Goal: Book appointment/travel/reservation

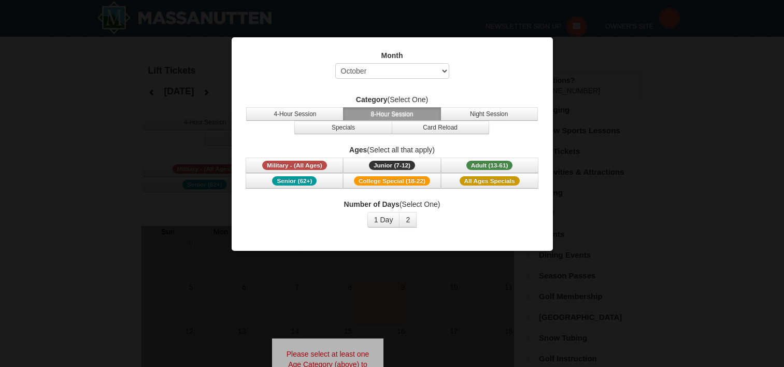
select select "10"
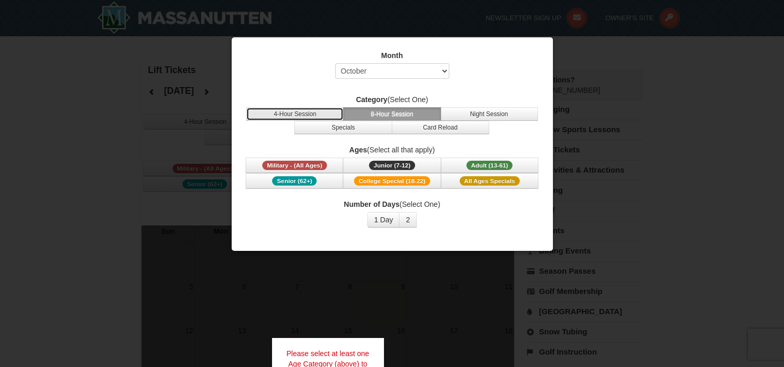
click at [316, 109] on button "4-Hour Session" at bounding box center [294, 113] width 97 height 13
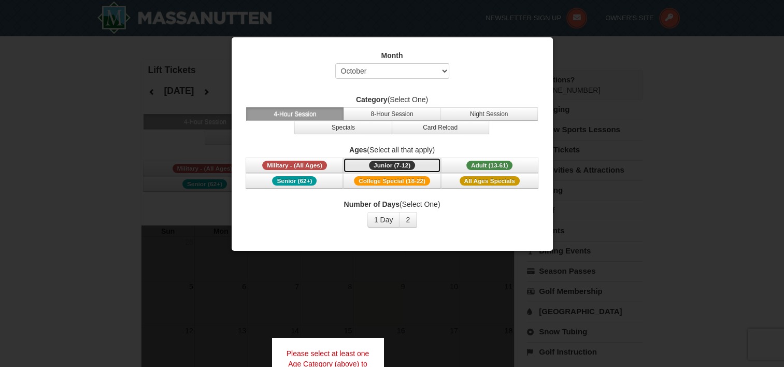
click at [404, 161] on span "Junior (7-12)" at bounding box center [392, 165] width 46 height 9
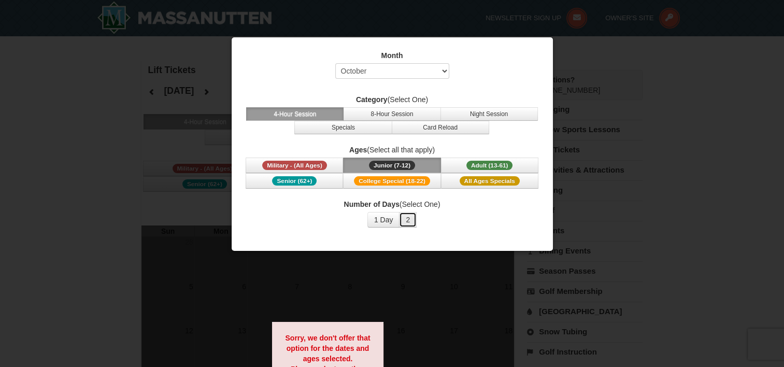
click at [406, 218] on button "2" at bounding box center [408, 220] width 18 height 16
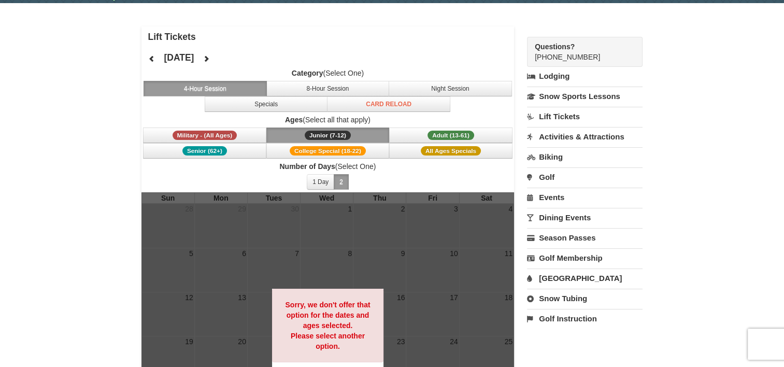
scroll to position [31, 0]
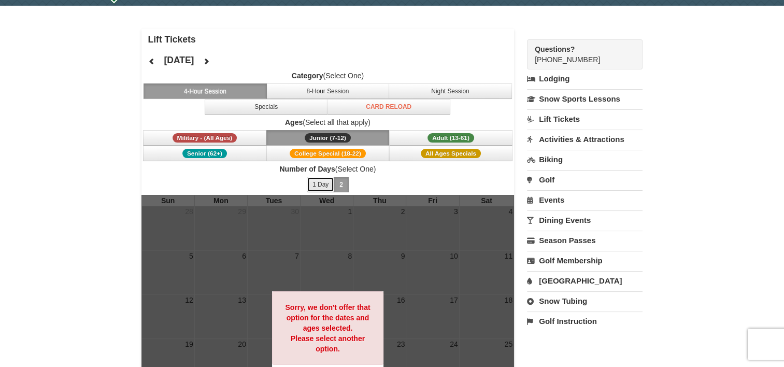
click at [321, 182] on button "1 Day" at bounding box center [320, 185] width 27 height 16
click at [210, 60] on icon at bounding box center [205, 60] width 7 height 7
click at [449, 151] on span "All Ages Specials" at bounding box center [451, 153] width 60 height 9
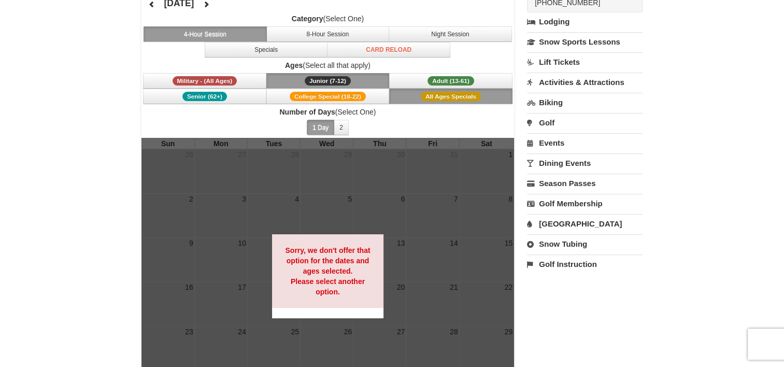
scroll to position [81, 0]
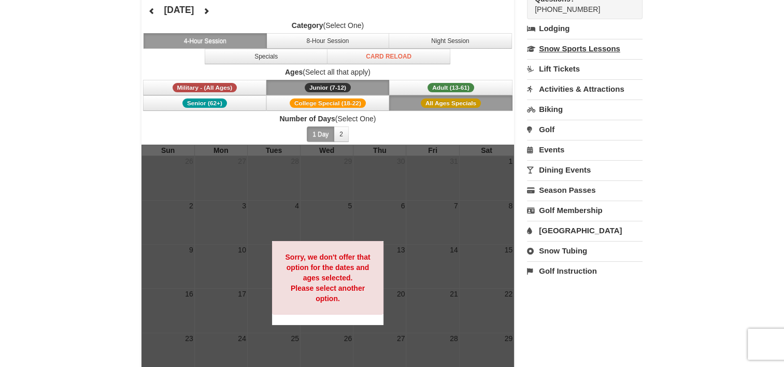
click at [578, 46] on link "Snow Sports Lessons" at bounding box center [584, 48] width 115 height 19
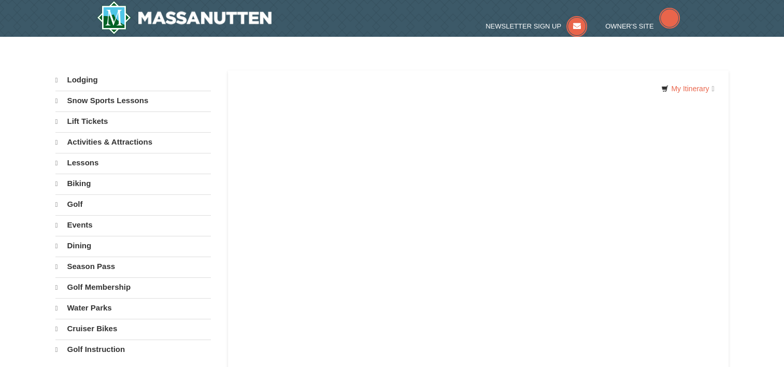
select select "10"
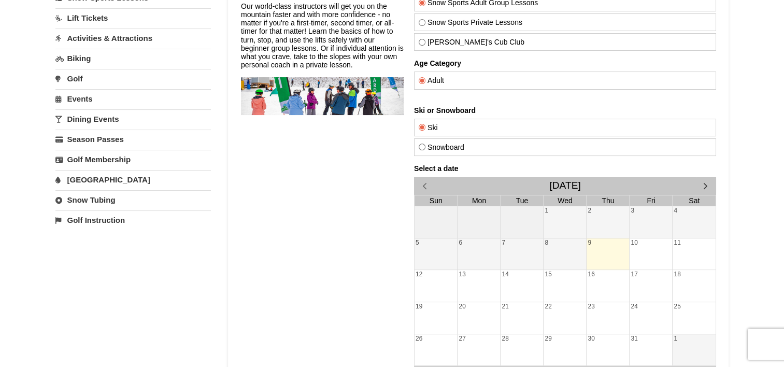
scroll to position [99, 0]
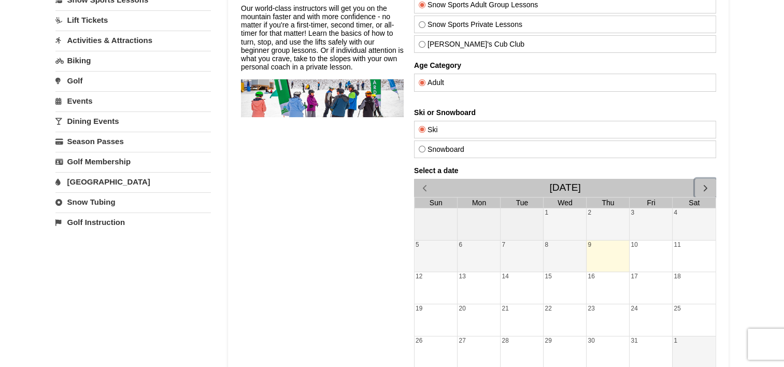
click at [704, 187] on span "button" at bounding box center [704, 187] width 11 height 11
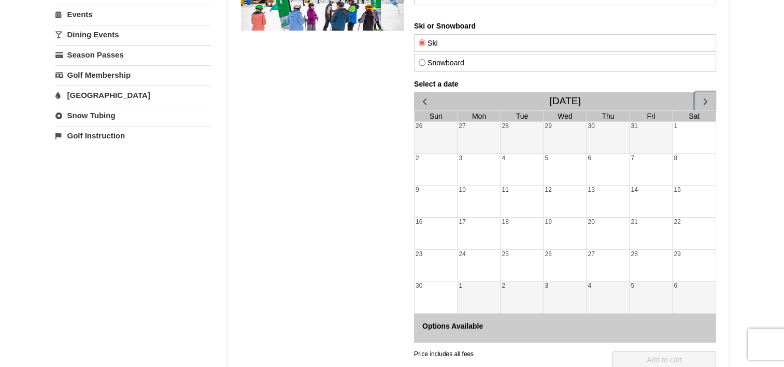
scroll to position [196, 0]
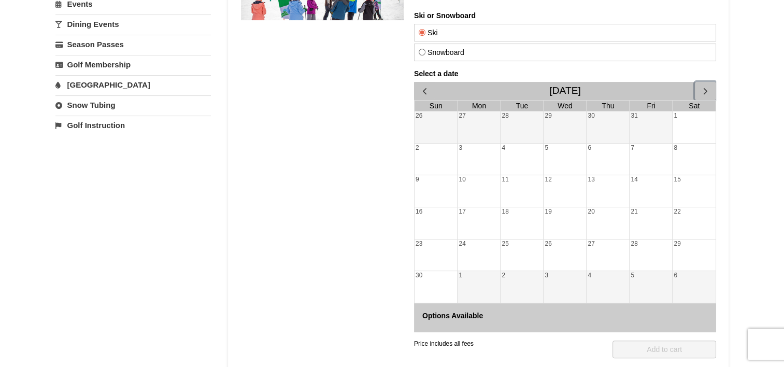
click at [682, 213] on div "22" at bounding box center [693, 223] width 43 height 32
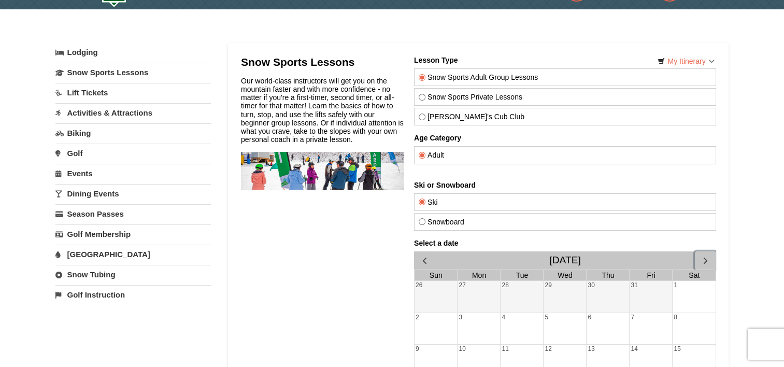
scroll to position [0, 0]
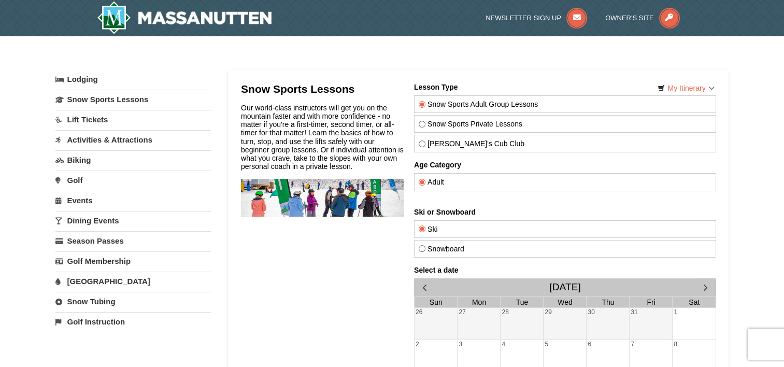
click at [423, 123] on input "Snow Sports Private Lessons" at bounding box center [421, 124] width 7 height 7
radio input "true"
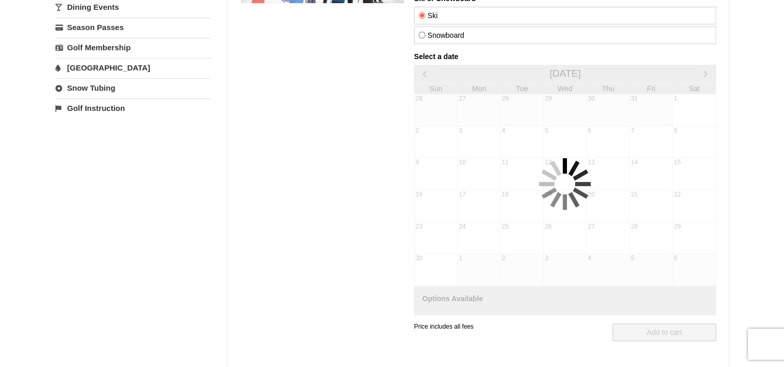
scroll to position [218, 0]
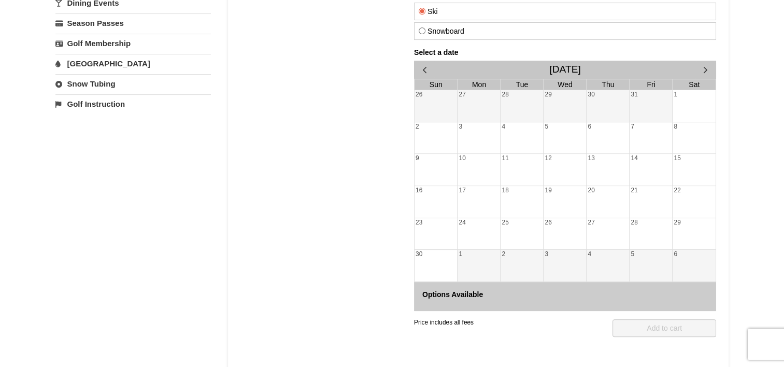
click at [677, 193] on div "22" at bounding box center [693, 202] width 43 height 32
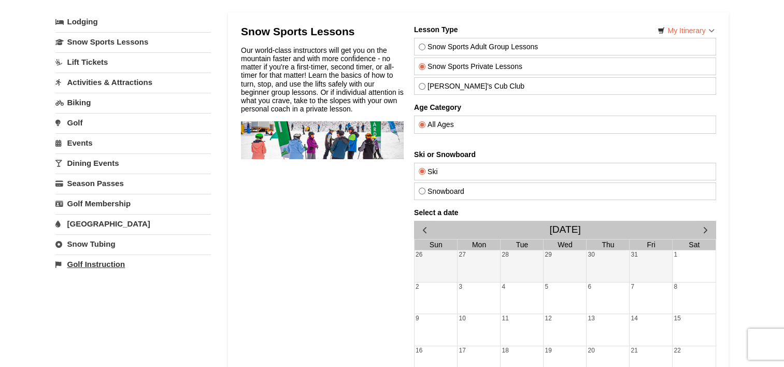
scroll to position [58, 0]
click at [82, 241] on link "Snow Tubing" at bounding box center [132, 243] width 155 height 19
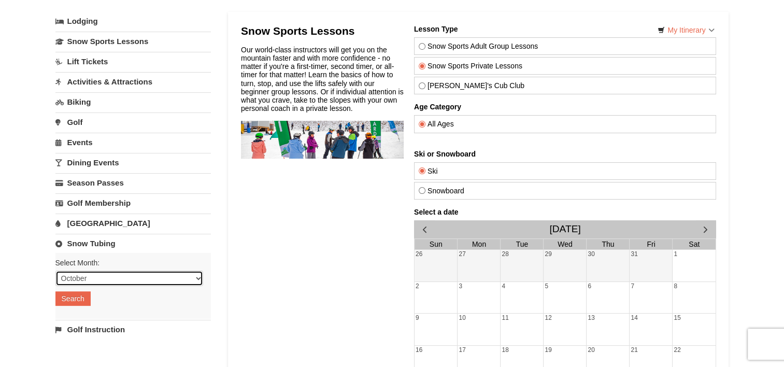
click at [96, 270] on select "October November December January February March April May June July August Sep…" at bounding box center [129, 278] width 148 height 16
select select "11"
click at [55, 270] on select "October November December January February March April May June July August Sep…" at bounding box center [129, 278] width 148 height 16
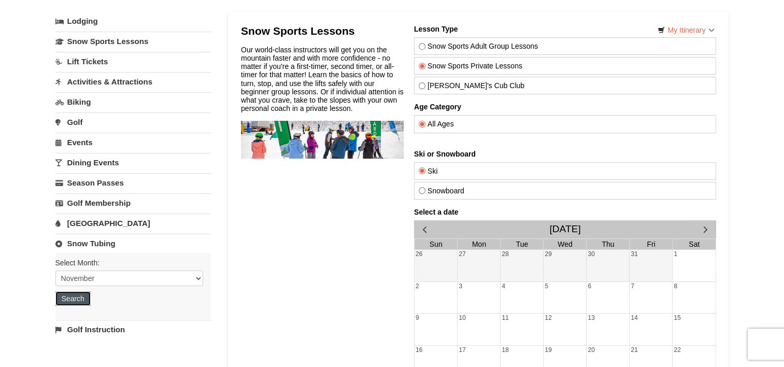
click at [73, 291] on button "Search" at bounding box center [72, 298] width 35 height 15
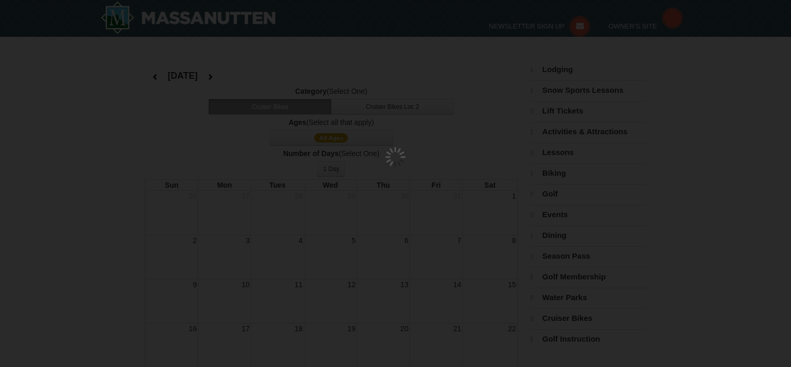
select select "11"
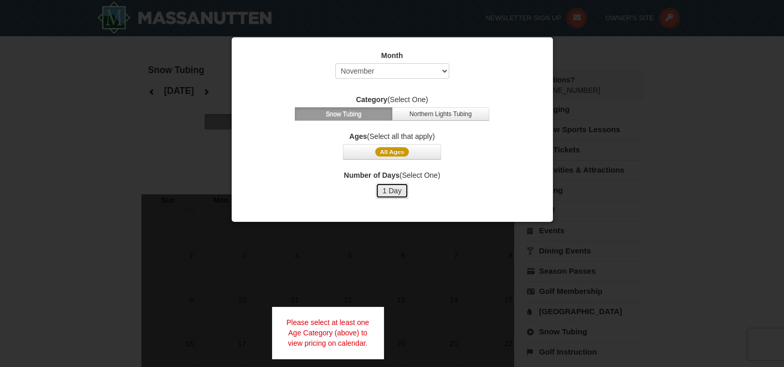
click at [395, 191] on button "1 Day" at bounding box center [391, 191] width 33 height 16
click at [402, 150] on span "All Ages" at bounding box center [392, 151] width 34 height 9
